Goal: Information Seeking & Learning: Find specific fact

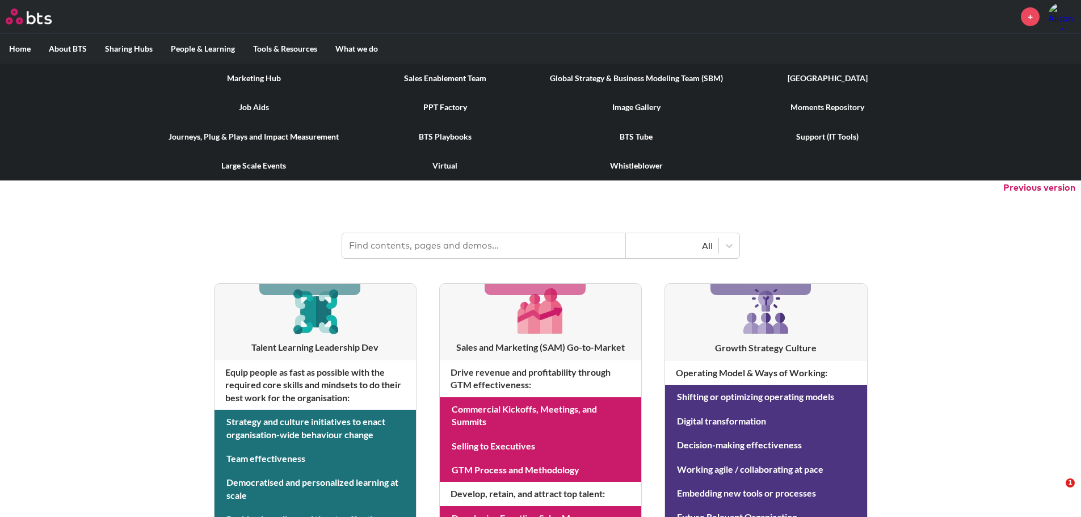
click at [253, 106] on link "Job Aids" at bounding box center [253, 106] width 191 height 29
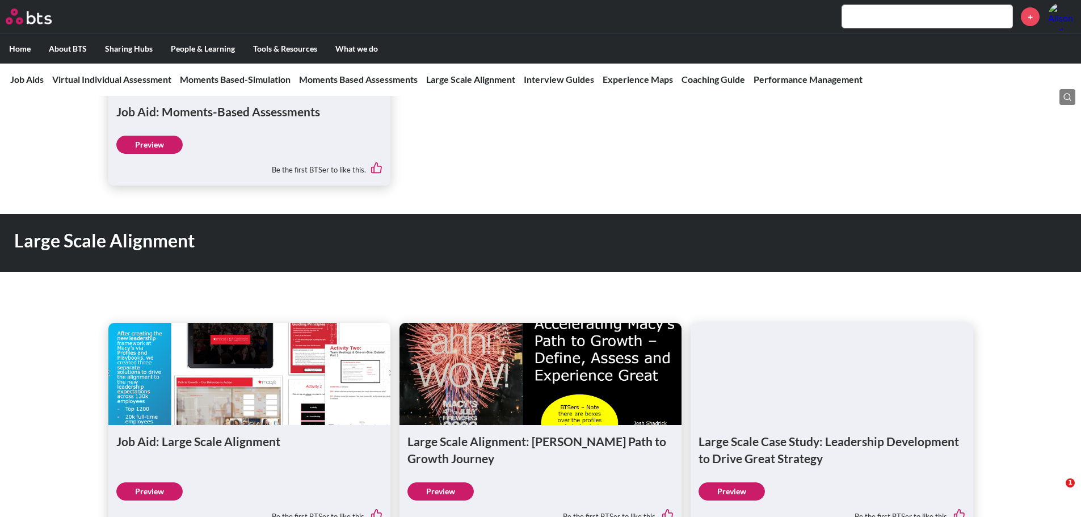
scroll to position [1418, 0]
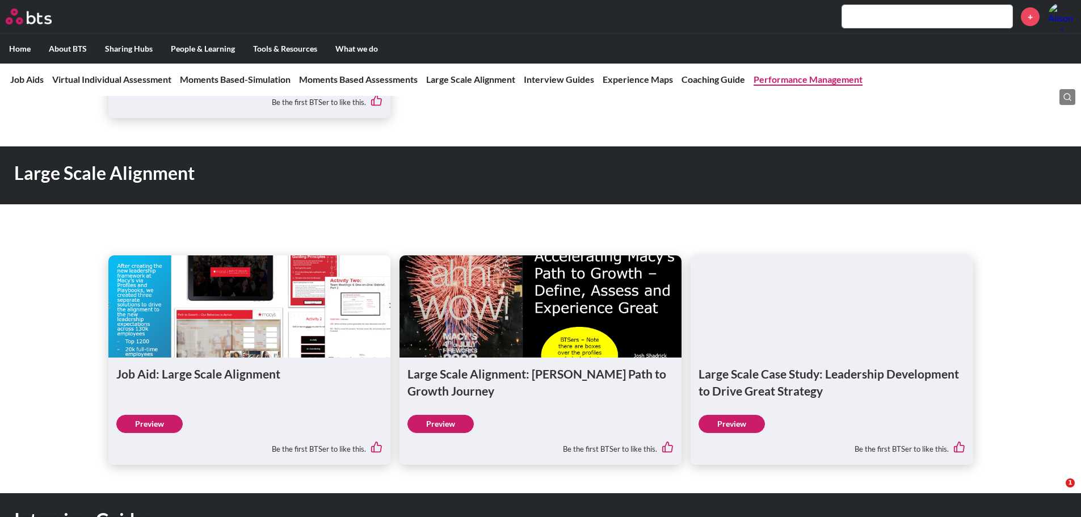
click at [811, 79] on link "Performance Management" at bounding box center [807, 79] width 109 height 11
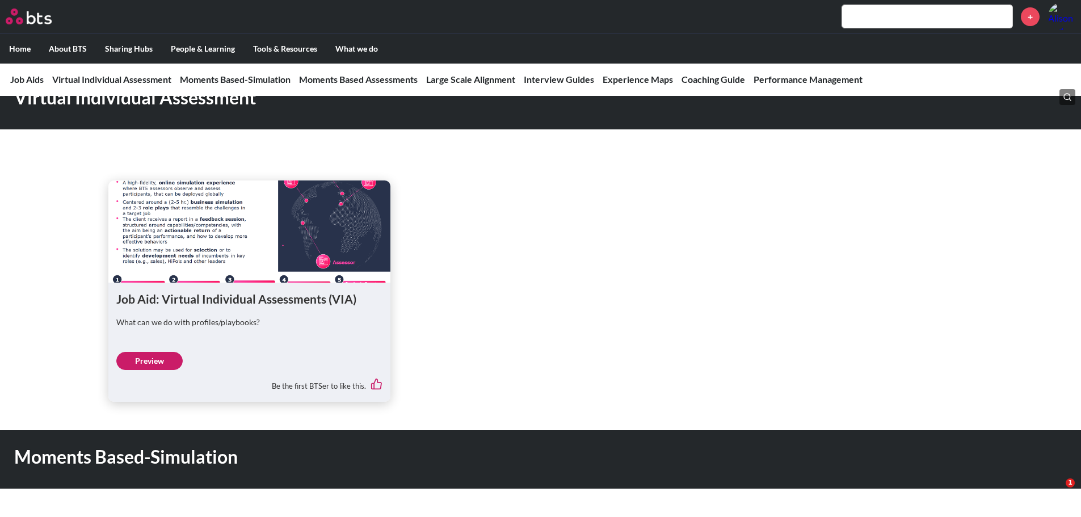
scroll to position [455, 0]
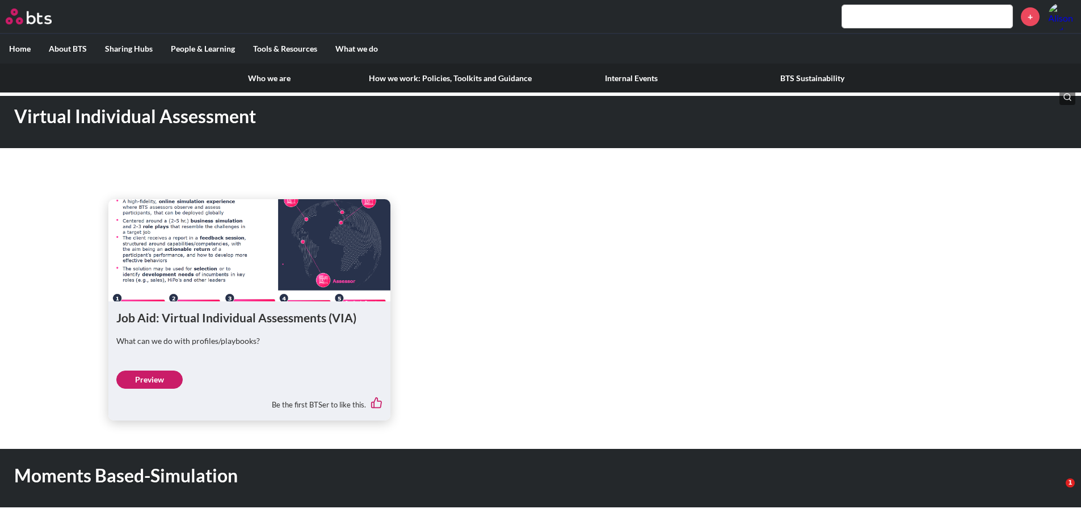
click at [473, 81] on link "How we work: Policies, Toolkits and Guidance" at bounding box center [450, 78] width 181 height 29
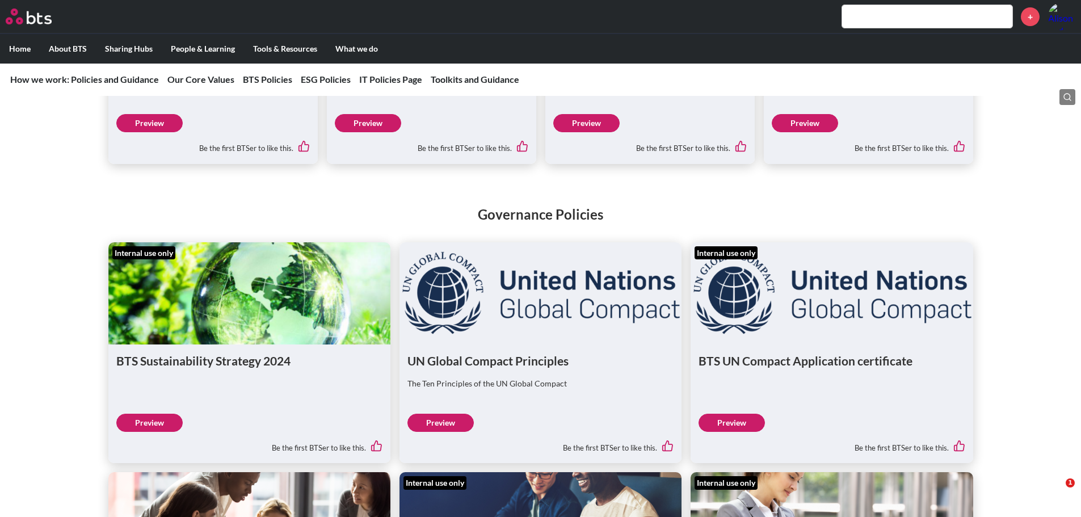
scroll to position [1248, 0]
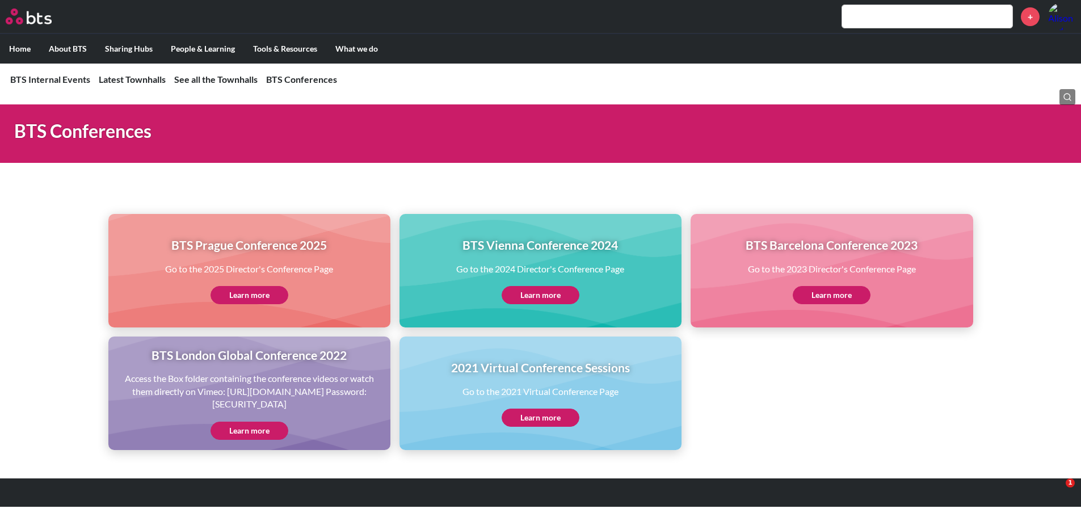
scroll to position [960, 0]
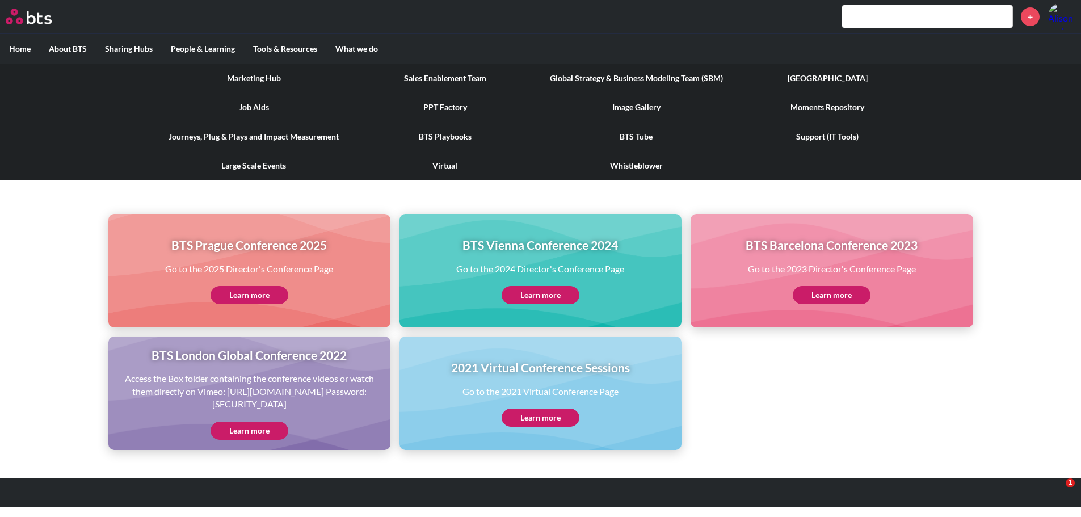
click at [631, 136] on link "BTS Tube" at bounding box center [636, 136] width 191 height 29
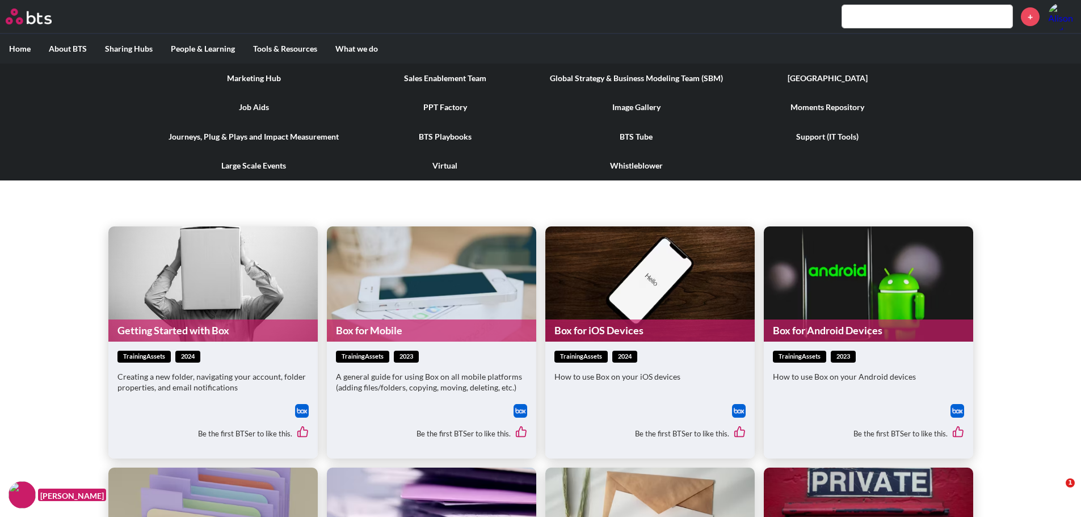
scroll to position [227, 0]
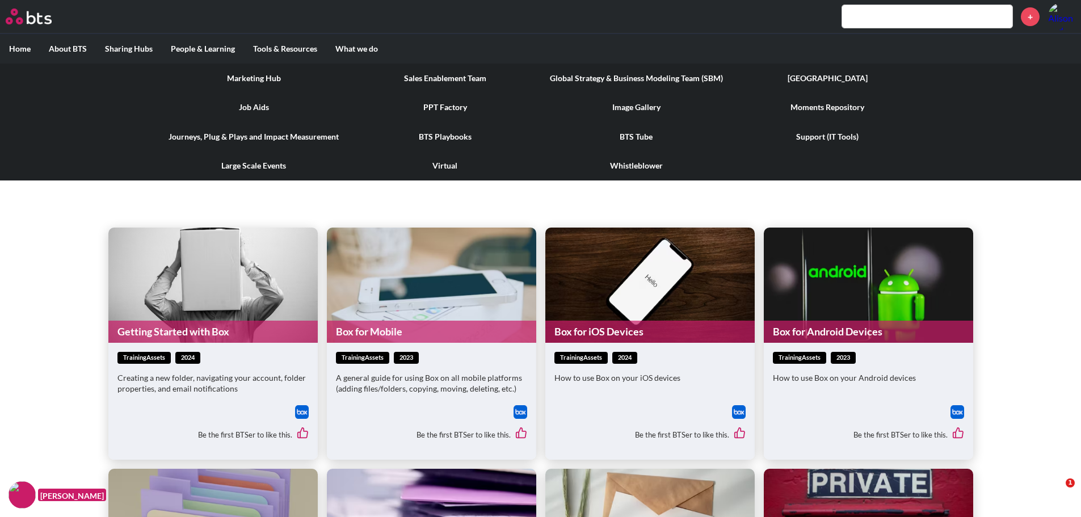
click at [815, 136] on link "Support (IT Tools)" at bounding box center [827, 136] width 191 height 29
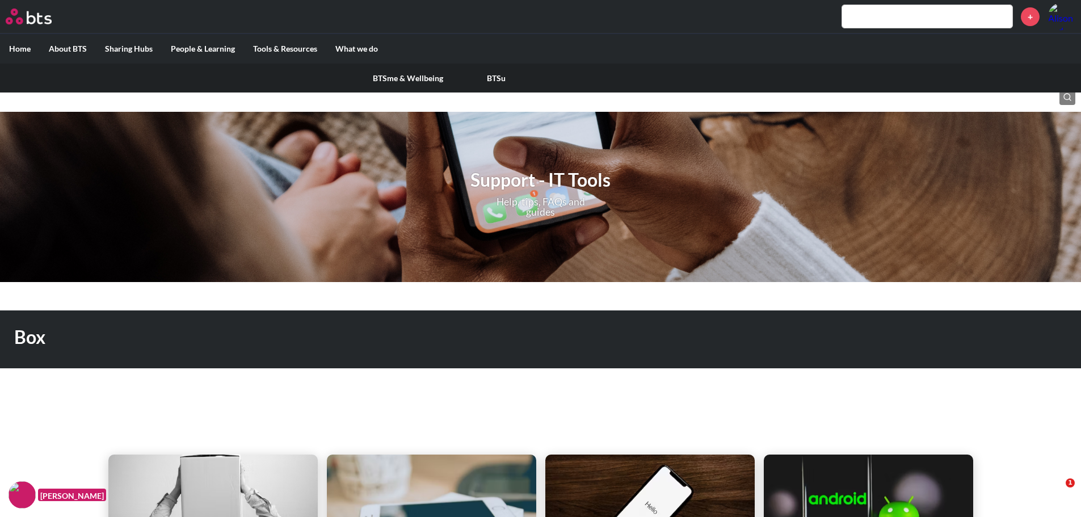
click at [432, 80] on link "BTSme & Wellbeing" at bounding box center [408, 78] width 88 height 29
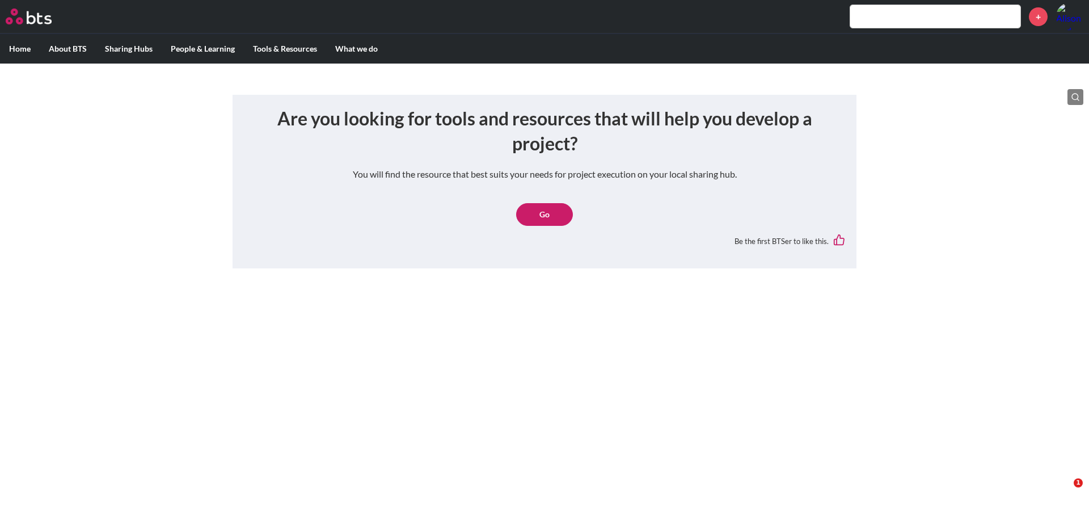
click at [543, 216] on link "Go" at bounding box center [544, 214] width 57 height 23
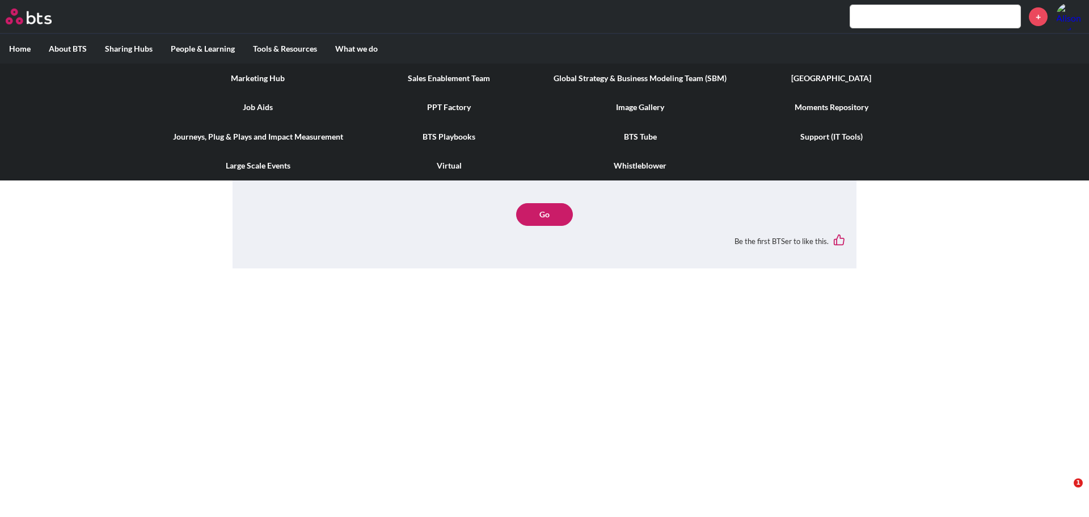
click at [256, 76] on link "Marketing Hub" at bounding box center [257, 78] width 191 height 29
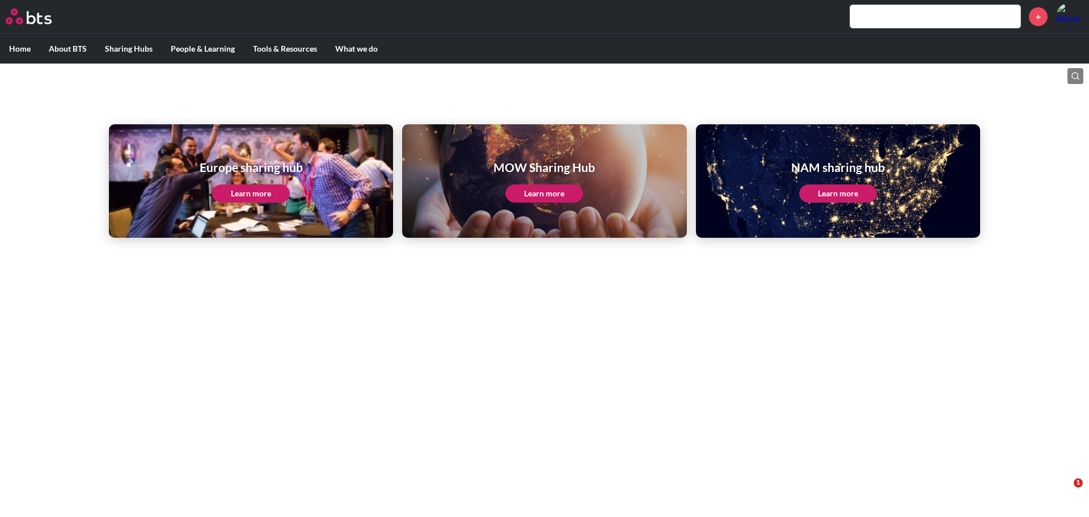
click at [256, 193] on link "Learn more" at bounding box center [251, 193] width 78 height 18
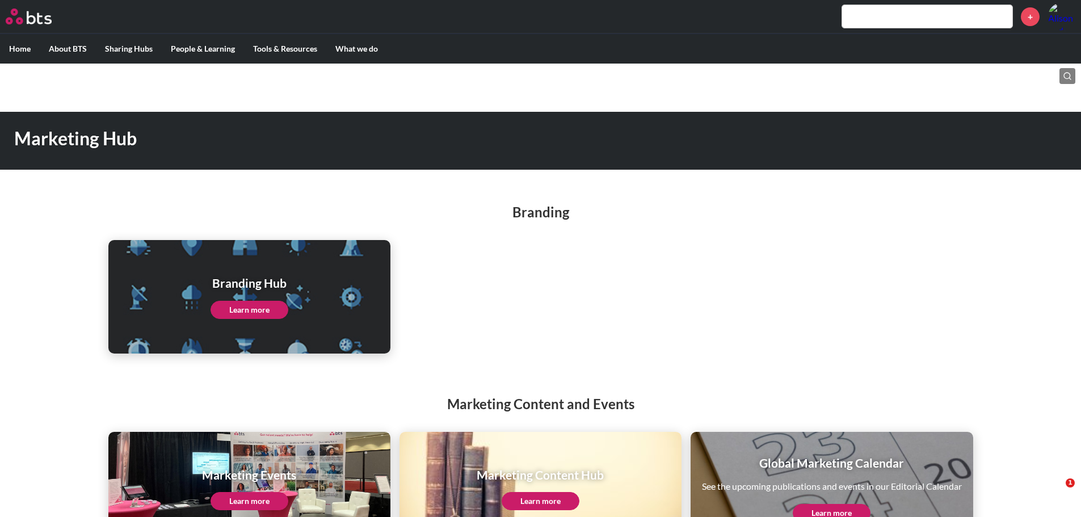
click at [931, 18] on input "text" at bounding box center [927, 16] width 170 height 23
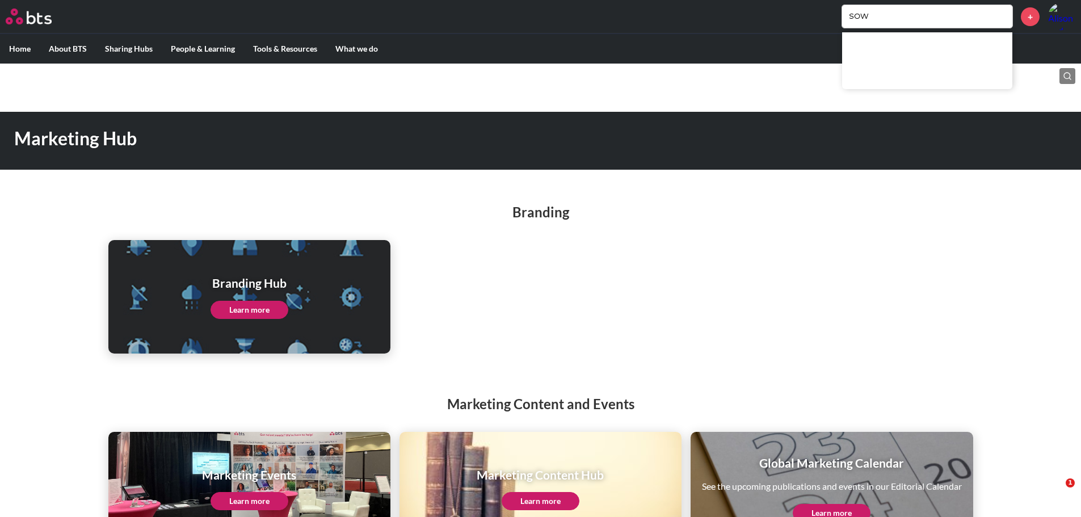
type input "SOW"
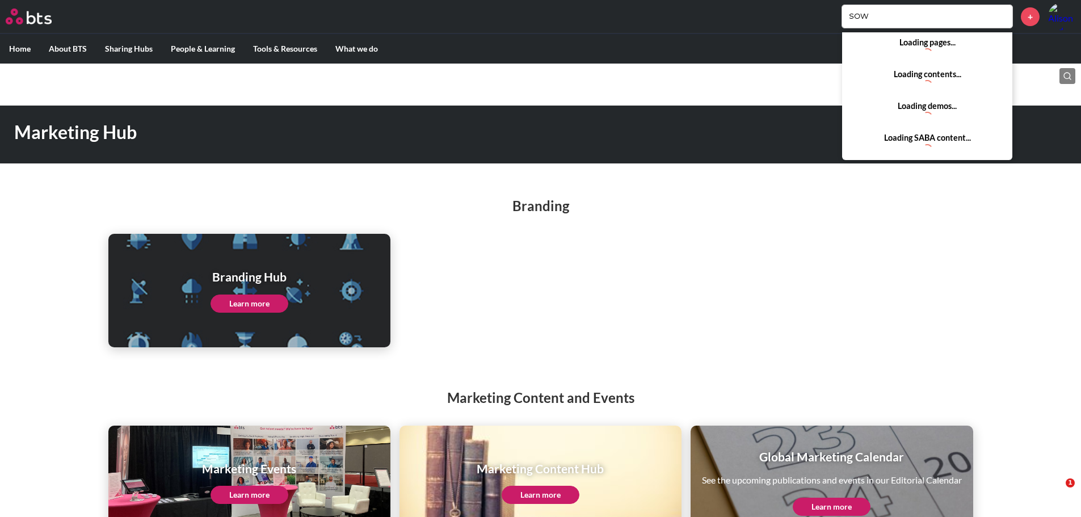
scroll to position [47, 0]
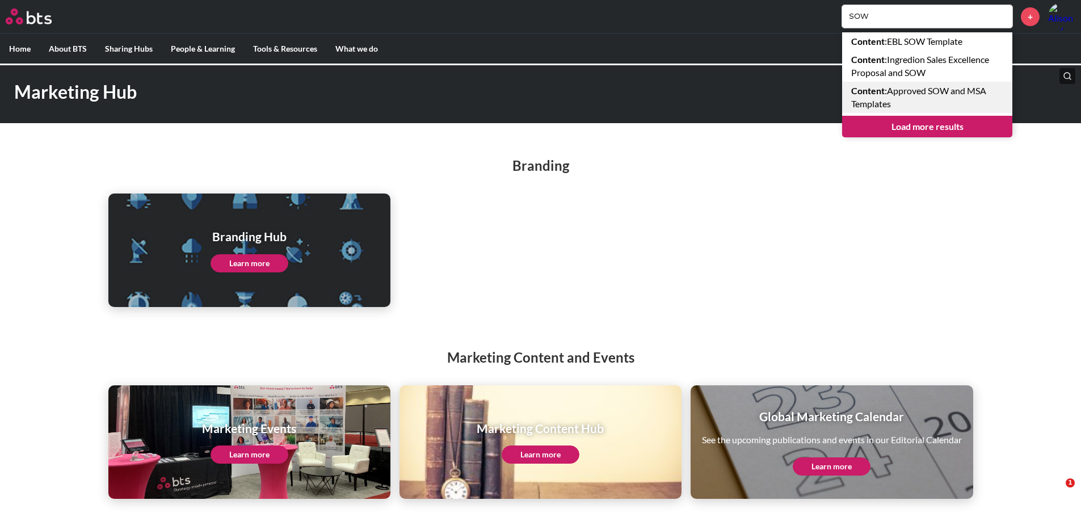
click at [942, 103] on link "Content : Approved SOW and MSA Templates" at bounding box center [927, 97] width 170 height 31
click at [694, 229] on ul "Branding Hub Learn more" at bounding box center [540, 249] width 864 height 113
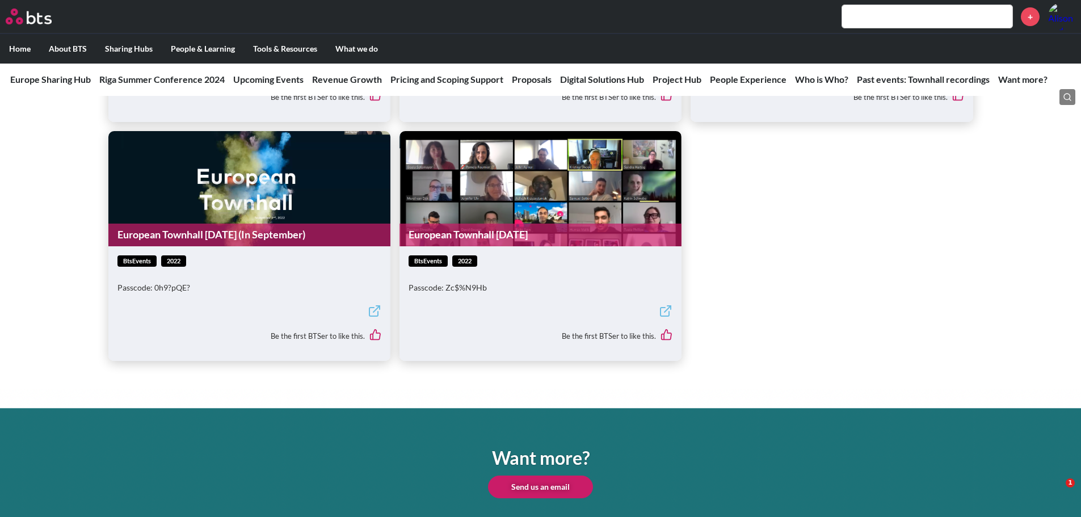
scroll to position [4193, 0]
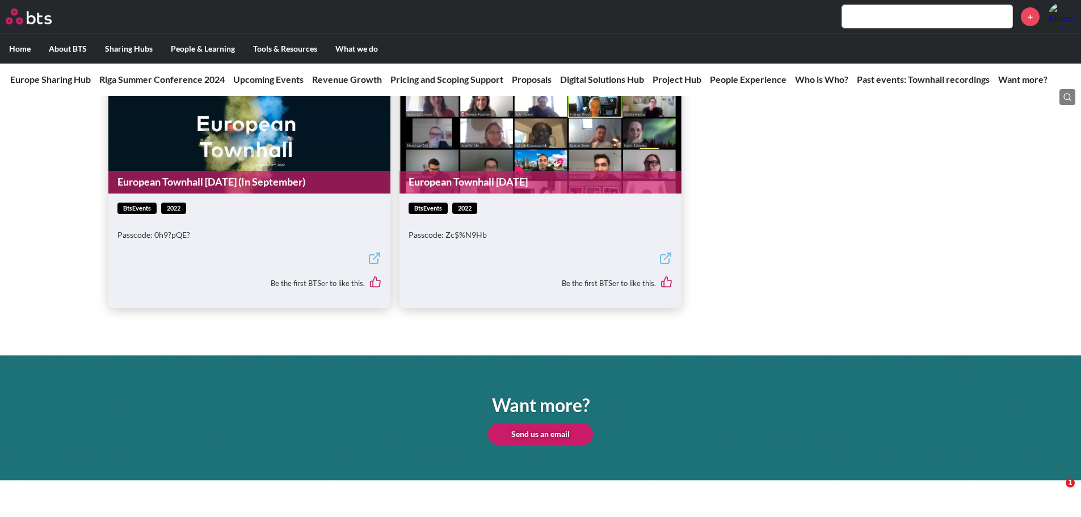
click at [883, 20] on input "text" at bounding box center [927, 16] width 170 height 23
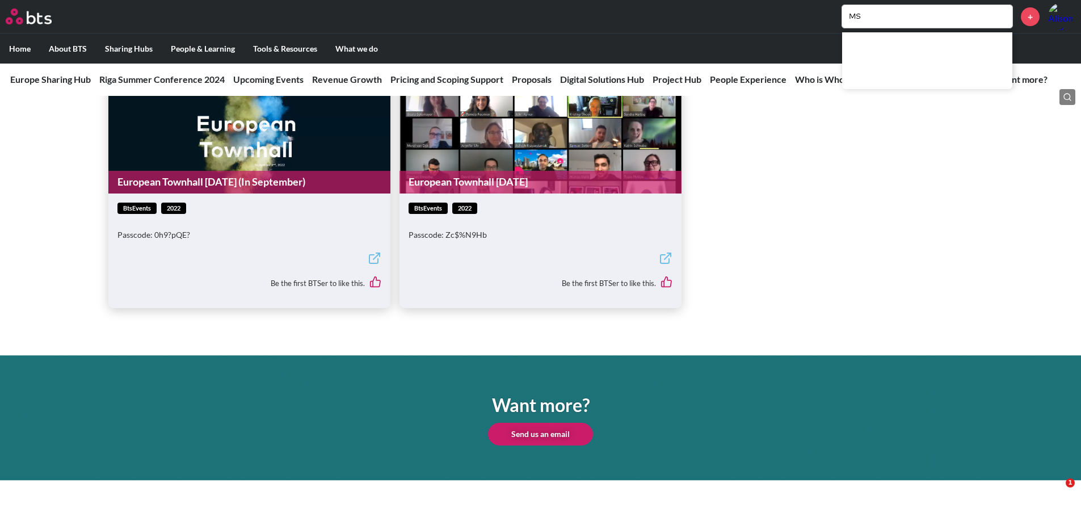
type input "M"
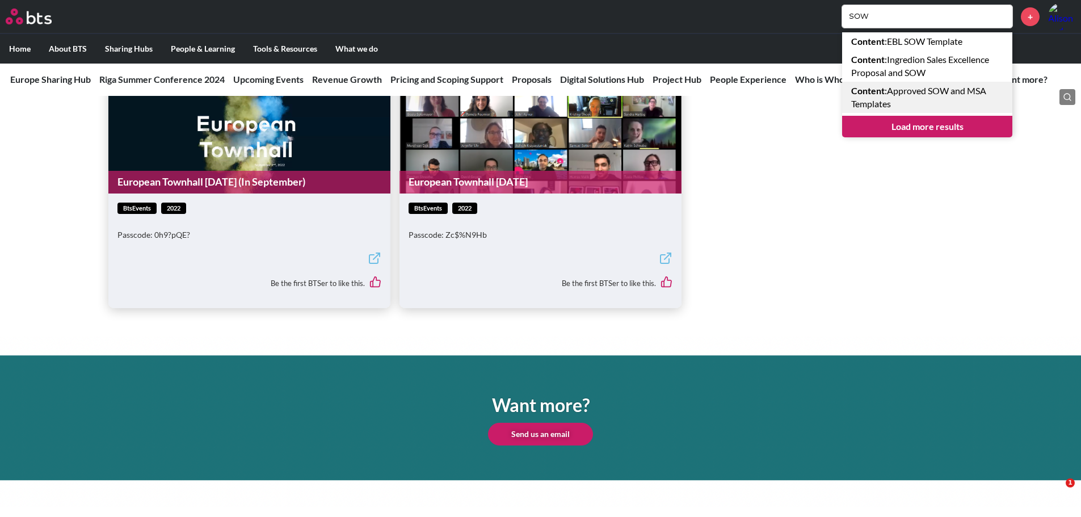
type input "SOW"
click at [891, 98] on link "Content : Approved SOW and MSA Templates" at bounding box center [927, 97] width 170 height 31
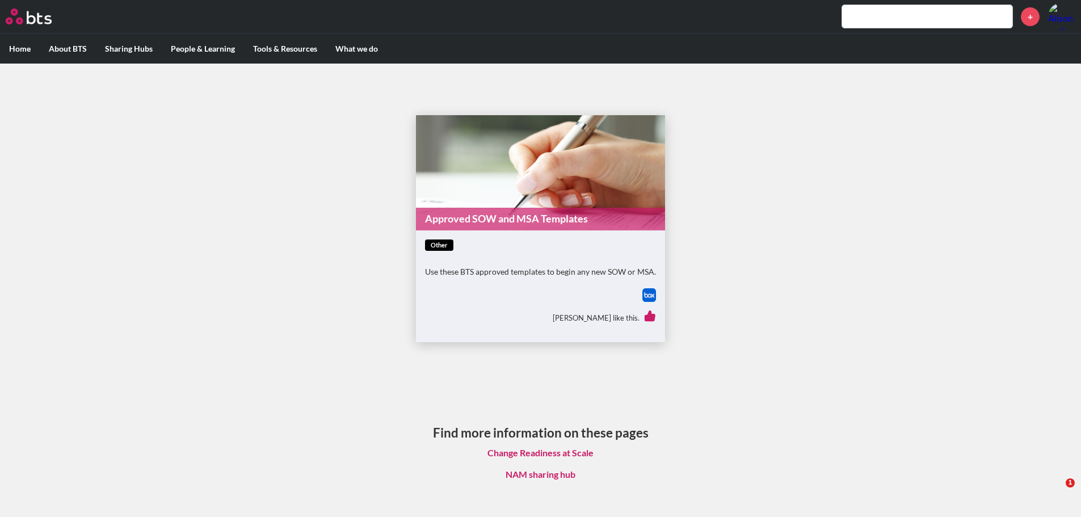
click at [518, 213] on link "Approved SOW and MSA Templates" at bounding box center [540, 219] width 249 height 22
click at [496, 220] on link "Approved SOW and MSA Templates" at bounding box center [540, 219] width 249 height 22
